Goal: Information Seeking & Learning: Learn about a topic

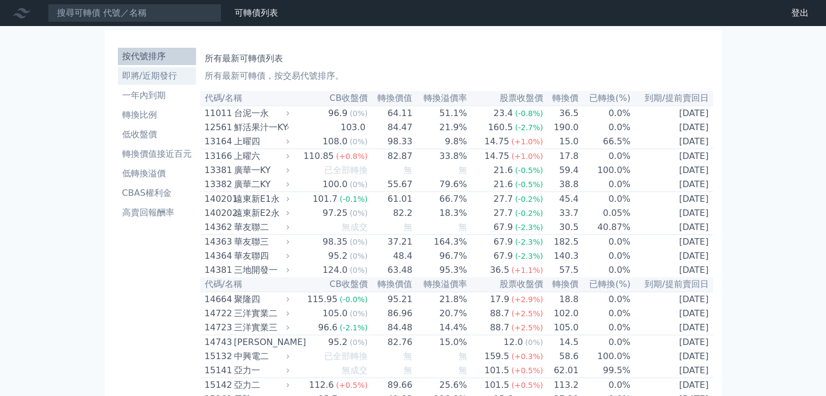
click at [166, 80] on li "即將/近期發行" at bounding box center [157, 75] width 78 height 13
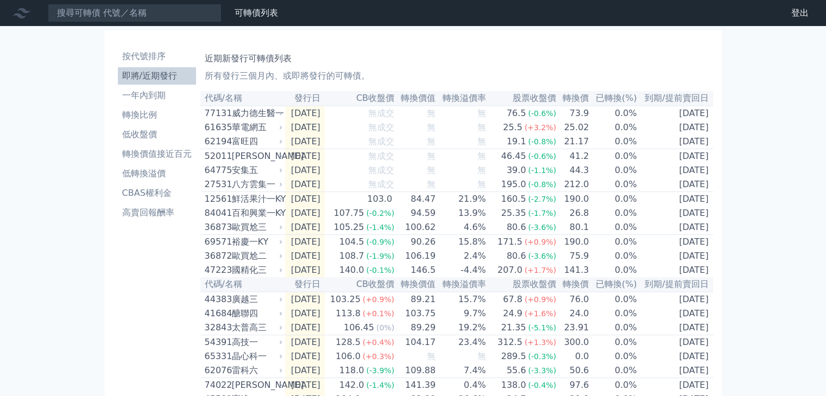
drag, startPoint x: 166, startPoint y: 79, endPoint x: 415, endPoint y: 42, distance: 251.8
click at [415, 42] on div "按代號排序 即將/近期發行 一年內到期 轉換比例 低收盤價 轉換價值接近百元 低轉換溢價 CBAS權利金 高賣回報酬率 近期新發行可轉債列表 所有發行三個月內…" at bounding box center [412, 382] width 599 height 687
click at [172, 179] on li "低轉換溢價" at bounding box center [157, 173] width 78 height 13
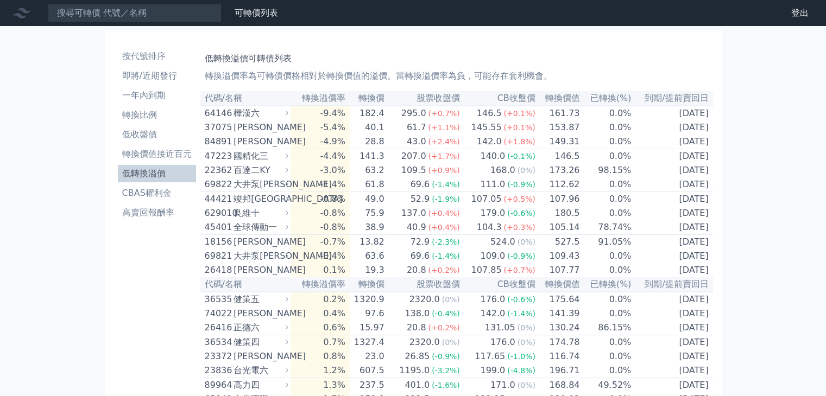
drag, startPoint x: 173, startPoint y: 173, endPoint x: 67, endPoint y: 213, distance: 112.7
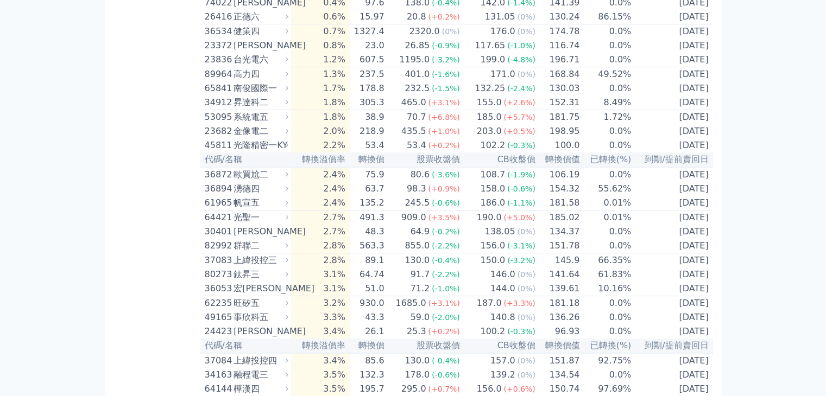
scroll to position [326, 0]
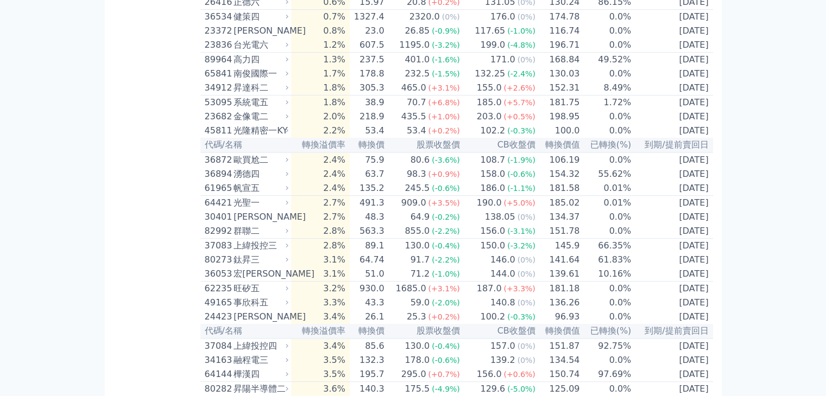
drag, startPoint x: 141, startPoint y: 192, endPoint x: 118, endPoint y: 162, distance: 37.9
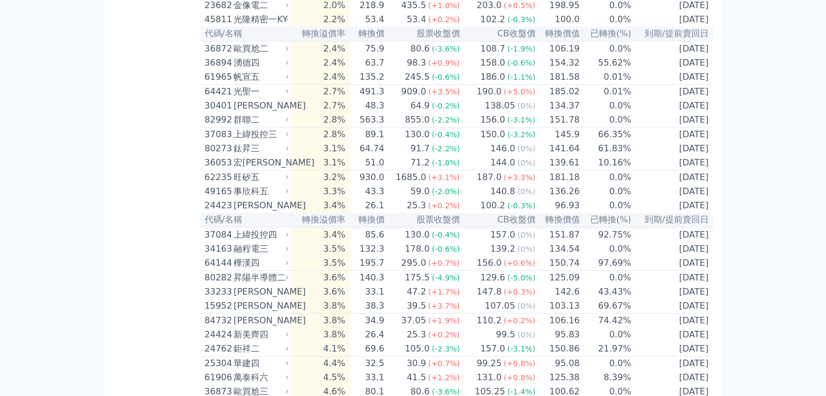
scroll to position [488, 0]
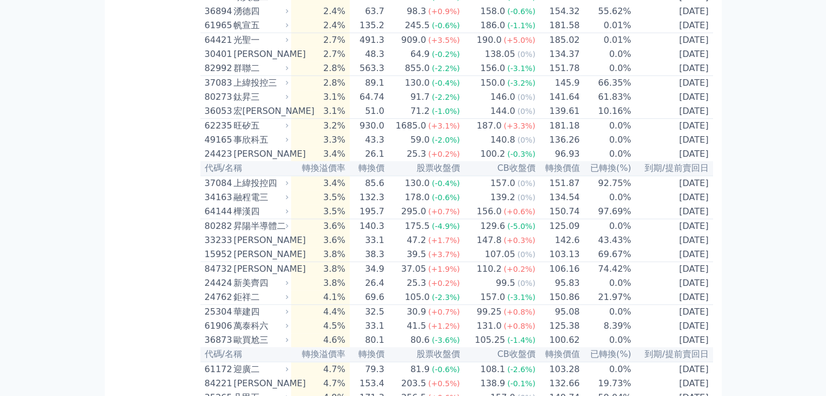
drag, startPoint x: 261, startPoint y: 121, endPoint x: 156, endPoint y: 137, distance: 105.5
drag, startPoint x: 366, startPoint y: 77, endPoint x: 736, endPoint y: 116, distance: 371.7
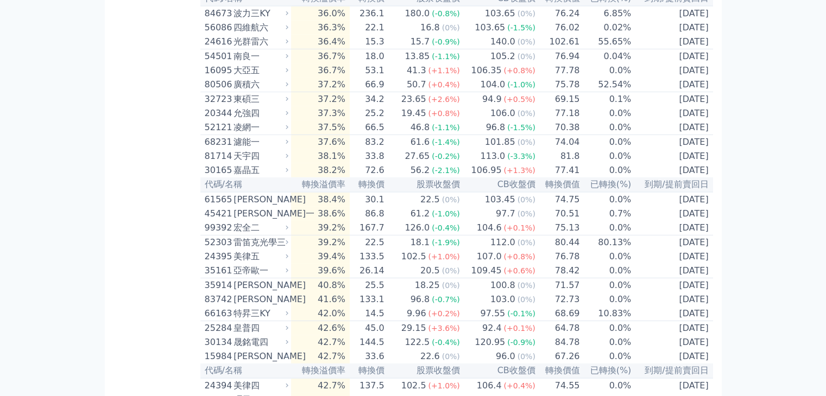
scroll to position [3474, 0]
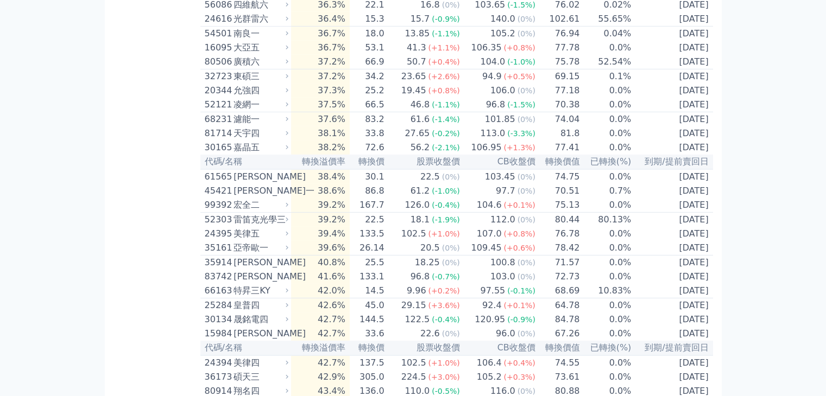
drag, startPoint x: 703, startPoint y: 128, endPoint x: 762, endPoint y: 86, distance: 72.0
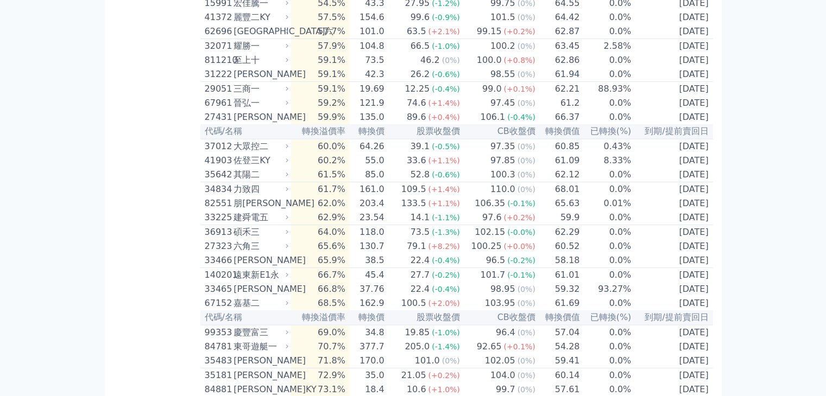
scroll to position [4342, 0]
